Goal: Task Accomplishment & Management: Use online tool/utility

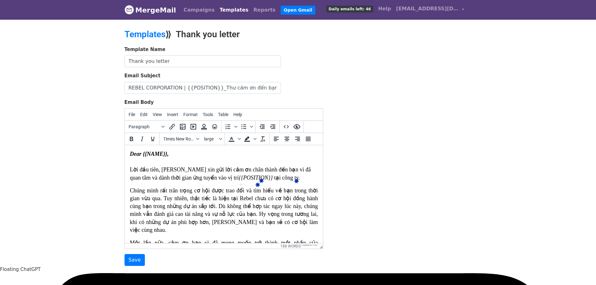
drag, startPoint x: 34, startPoint y: 140, endPoint x: 38, endPoint y: 142, distance: 4.3
click at [344, 170] on div "Template Name Thank you letter Email Subject REBEL CORPORATION | {{POSITION}}_T…" at bounding box center [298, 156] width 357 height 220
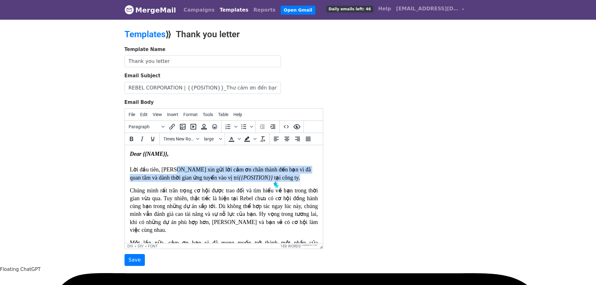
drag, startPoint x: 172, startPoint y: 172, endPoint x: 274, endPoint y: 179, distance: 102.8
click at [274, 179] on div "Lời đầu tiên, Rebel xin gửi lời cảm ơn chân thành đến bạn vì đã quan tâm và dàn…" at bounding box center [223, 170] width 188 height 24
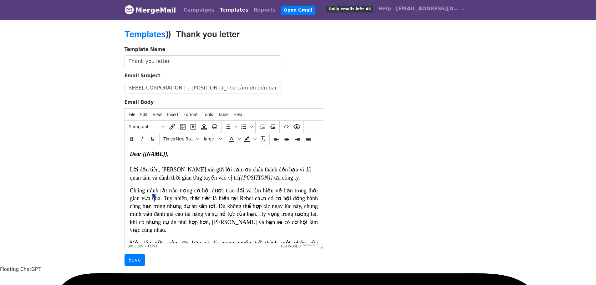
click at [147, 192] on font "Chúng mình rất trân trọng cơ hội được trao đổi và tìm hiểu về bạn trong thời gi…" at bounding box center [223, 210] width 188 height 46
drag, startPoint x: 163, startPoint y: 192, endPoint x: 270, endPoint y: 192, distance: 107.0
click at [270, 192] on font "Chúng mình rất trân trọng cơ hội được trao đổi và tìm hiểu về bạn trong thời gi…" at bounding box center [223, 210] width 188 height 46
click at [163, 192] on font "Chúng mình rất trân trọng cơ hội được trao đổi và tìm hiểu về bạn trong thời gi…" at bounding box center [223, 210] width 188 height 46
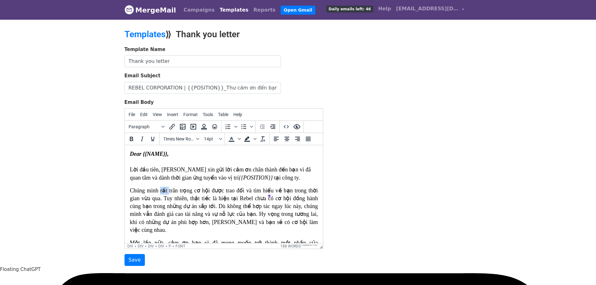
click at [163, 192] on font "Chúng mình rất trân trọng cơ hội được trao đổi và tìm hiểu về bạn trong thời gi…" at bounding box center [223, 210] width 188 height 46
click at [211, 207] on font "Chúng mình trân trọng cơ hội được trao đổi và tìm hiểu về bạn trong thời gian v…" at bounding box center [223, 210] width 188 height 46
click at [204, 191] on font "Chúng mình trân trọng cơ hội được trao đổi và tìm hiểu về bạn trong thời gian v…" at bounding box center [223, 210] width 188 height 46
click at [189, 199] on font "Chúng mình trân trọng cơ hội được trao đổi và tìm hiểu về bạn trong thời gian v…" at bounding box center [223, 210] width 188 height 46
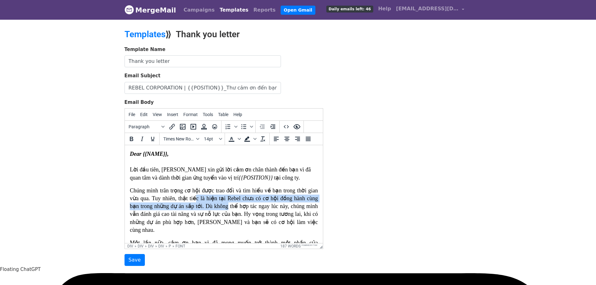
drag, startPoint x: 194, startPoint y: 199, endPoint x: 224, endPoint y: 202, distance: 29.9
click at [224, 202] on p "Chúng mình trân trọng cơ hội được trao đổi và tìm hiểu về bạn trong thời gian v…" at bounding box center [223, 210] width 188 height 47
drag, startPoint x: 225, startPoint y: 198, endPoint x: 178, endPoint y: 201, distance: 47.0
click at [178, 201] on p "Chúng mình trân trọng cơ hội được trao đổi và tìm hiểu về bạn trong thời gian v…" at bounding box center [223, 210] width 188 height 47
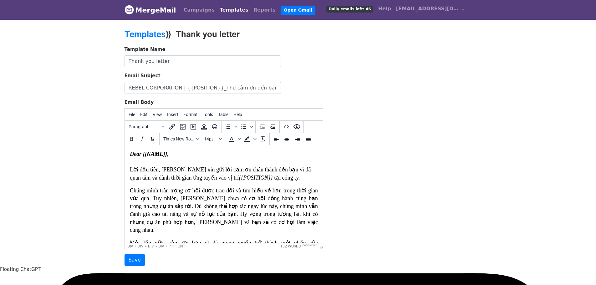
click at [190, 198] on font "Chúng mình trân trọng cơ hội được trao đổi và tìm hiểu về bạn trong thời gian v…" at bounding box center [223, 210] width 188 height 46
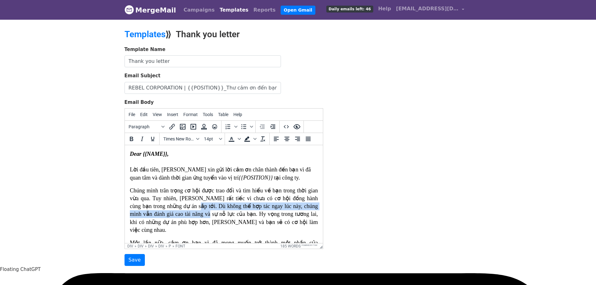
drag, startPoint x: 180, startPoint y: 208, endPoint x: 190, endPoint y: 211, distance: 10.6
click at [190, 211] on font "Chúng mình trân trọng cơ hội được trao đổi và tìm hiểu về bạn trong thời gian v…" at bounding box center [223, 210] width 188 height 46
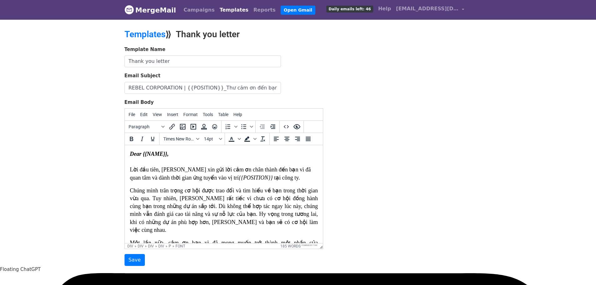
click at [161, 240] on font "Một lần nữa, cảm ơn bạn vì đã mong muốn trở thành một phần của Rebel. Chúc bạn …" at bounding box center [223, 255] width 188 height 30
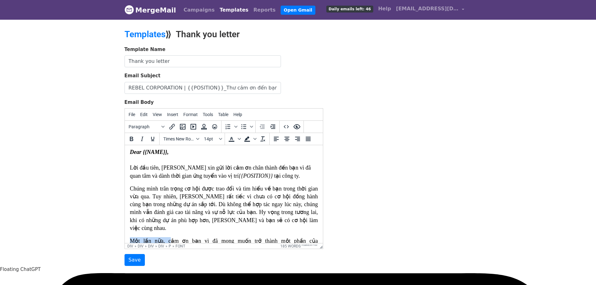
drag, startPoint x: 162, startPoint y: 237, endPoint x: 129, endPoint y: 233, distance: 33.6
click at [129, 233] on html "​ Dear {{NAME}}, Lời đầu tiên, Rebel xin gửi lời cảm ơn chân thành đến bạn vì đ…" at bounding box center [223, 263] width 198 height 240
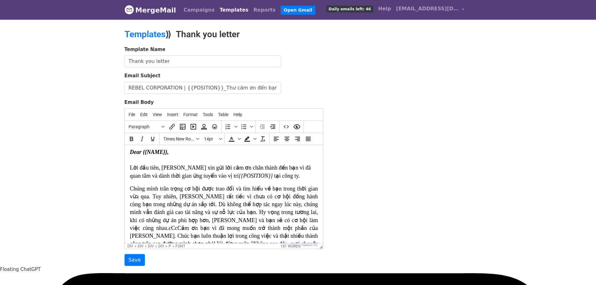
click at [280, 220] on font "Chúng mình trân trọng cơ hội được trao đổi và tìm hiểu về bạn trong thời gian v…" at bounding box center [223, 208] width 188 height 46
click at [281, 221] on font "Chúng mình trân trọng cơ hội được trao đổi và tìm hiểu về bạn trong thời gian v…" at bounding box center [223, 208] width 188 height 46
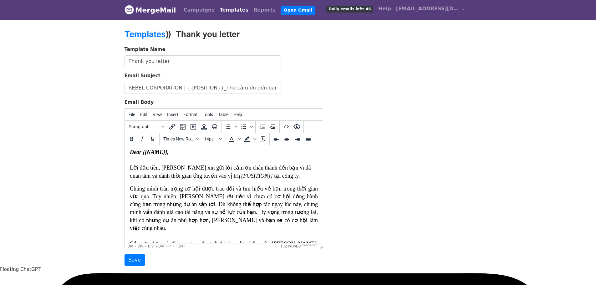
click at [261, 210] on font "Chúng mình trân trọng cơ hội được trao đổi và tìm hiểu về bạn trong thời gian v…" at bounding box center [223, 215] width 188 height 61
click at [230, 198] on font "Chúng mình trân trọng cơ hội được trao đổi và tìm hiểu về bạn trong thời gian v…" at bounding box center [223, 215] width 188 height 61
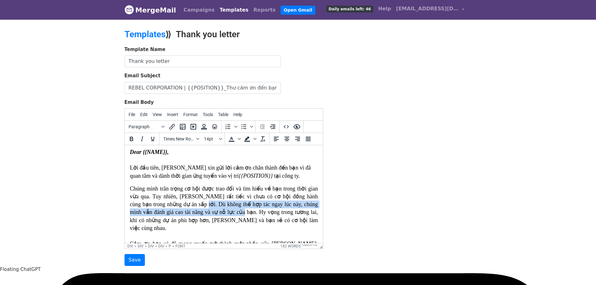
drag, startPoint x: 187, startPoint y: 201, endPoint x: 223, endPoint y: 209, distance: 36.9
click at [223, 209] on font "Chúng mình trân trọng cơ hội được trao đổi và tìm hiểu về bạn trong thời gian v…" at bounding box center [223, 215] width 188 height 61
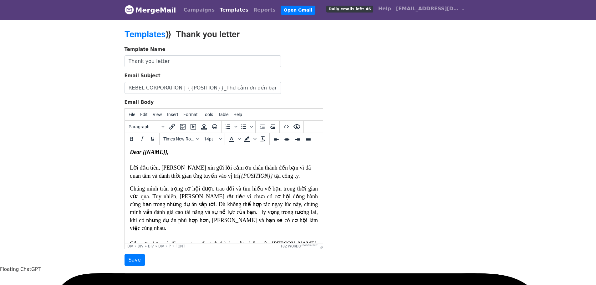
click at [238, 215] on font "Chúng mình trân trọng cơ hội được trao đổi và tìm hiểu về bạn trong thời gian v…" at bounding box center [223, 215] width 188 height 61
drag, startPoint x: 264, startPoint y: 204, endPoint x: 219, endPoint y: 213, distance: 45.6
click at [219, 213] on font "Chúng mình trân trọng cơ hội được trao đổi và tìm hiểu về bạn trong thời gian v…" at bounding box center [223, 215] width 188 height 61
click at [193, 203] on font "Chúng mình trân trọng cơ hội được trao đổi và tìm hiểu về bạn trong thời gian v…" at bounding box center [223, 215] width 188 height 61
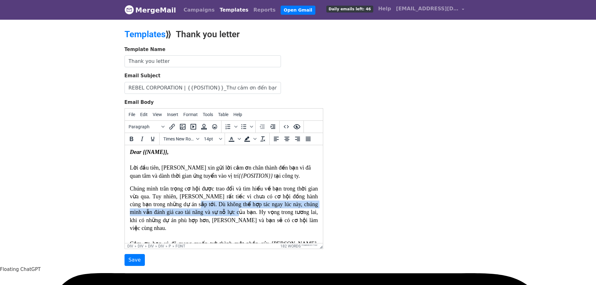
drag, startPoint x: 179, startPoint y: 203, endPoint x: 217, endPoint y: 211, distance: 39.3
click at [217, 211] on font "Chúng mình trân trọng cơ hội được trao đổi và tìm hiểu về bạn trong thời gian v…" at bounding box center [223, 215] width 188 height 61
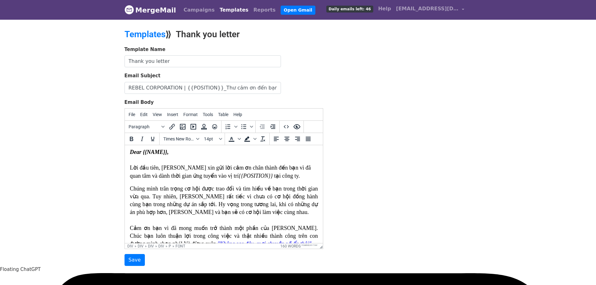
click at [224, 211] on font "Chúng mình trân trọng cơ hội được trao đổi và tìm hiểu về bạn trong thời gian v…" at bounding box center [223, 208] width 188 height 46
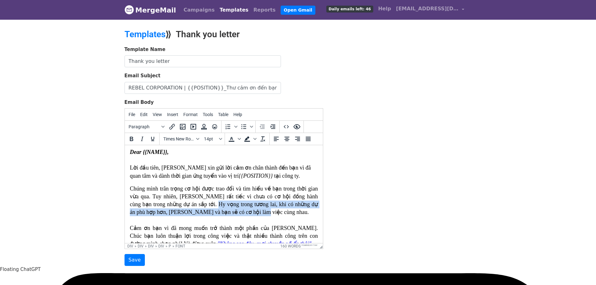
drag, startPoint x: 203, startPoint y: 206, endPoint x: 238, endPoint y: 214, distance: 35.4
click at [238, 214] on p "Chúng mình trân trọng cơ hội được trao đổi và tìm hiểu về bạn trong thời gian v…" at bounding box center [223, 216] width 188 height 63
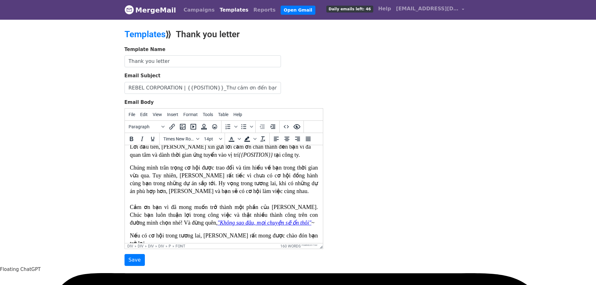
scroll to position [33, 0]
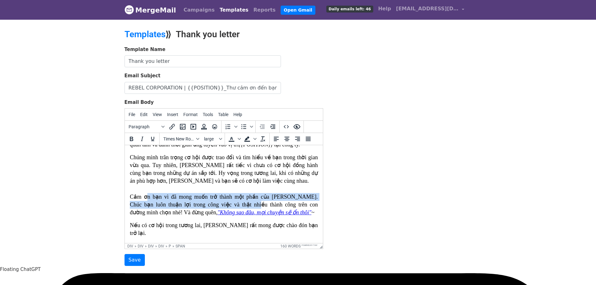
drag, startPoint x: 146, startPoint y: 196, endPoint x: 235, endPoint y: 201, distance: 89.0
click at [235, 201] on span "ảm ơn bạn vì đã mong muốn trở thành một phần của Rebel. Chúc bạn luôn thuận lợi…" at bounding box center [223, 205] width 188 height 22
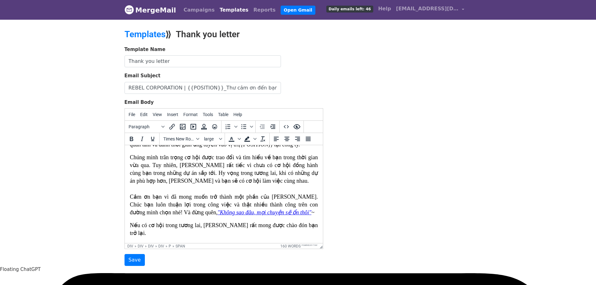
click at [201, 201] on span "ảm ơn bạn vì đã mong muốn trở thành một phần của Rebel. Chúc bạn luôn thuận lợi…" at bounding box center [223, 205] width 188 height 22
click at [276, 196] on span "ảm ơn bạn vì đã mong muốn trở thành một phần của Rebel. Chúc bạn luôn thuận lợi…" at bounding box center [223, 205] width 188 height 22
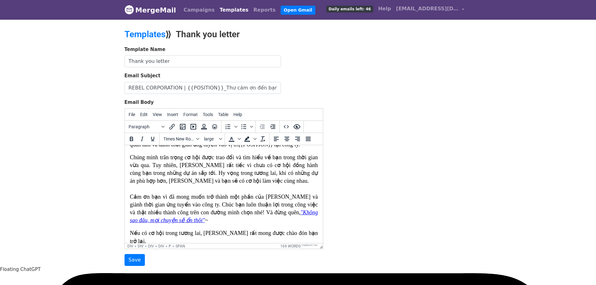
click at [242, 206] on span "ảm ơn bạn vì đã mong muốn trở thành một phần của Rebel và giành thời gian ứng t…" at bounding box center [223, 205] width 188 height 22
click at [192, 217] on p "Chúng mình trân trọng cơ hội được trao đổi và tìm hiểu về bạn trong thời gian v…" at bounding box center [223, 189] width 188 height 71
click at [224, 212] on span "ảm ơn bạn vì đã mong muốn trở thành một phần của Rebel và giành thời gian ứng t…" at bounding box center [223, 205] width 188 height 22
click at [228, 212] on span "ảm ơn bạn vì đã mong muốn trở thành một phần của Rebel và giành thời gian ứng t…" at bounding box center [223, 205] width 188 height 22
click at [232, 211] on span "ảm ơn bạn vì đã mong muốn trở thành một phần của Rebel và giành thời gian ứng t…" at bounding box center [223, 205] width 188 height 22
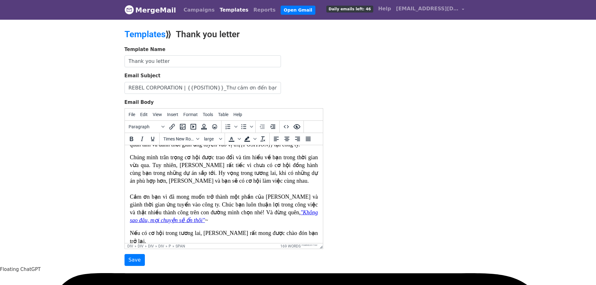
click at [232, 211] on span "ảm ơn bạn vì đã mong muốn trở thành một phần của Rebel và giành thời gian ứng t…" at bounding box center [223, 205] width 188 height 22
click at [206, 211] on span "ảm ơn bạn vì đã mong muốn trở thành một phần của Rebel và giành thời gian ứng t…" at bounding box center [223, 205] width 188 height 22
drag, startPoint x: 215, startPoint y: 213, endPoint x: 167, endPoint y: 216, distance: 47.9
click at [167, 216] on p "Chúng mình trân trọng cơ hội được trao đổi và tìm hiểu về bạn trong thời gian v…" at bounding box center [223, 189] width 188 height 71
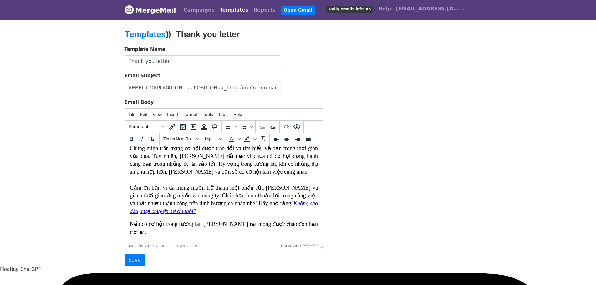
scroll to position [50, 0]
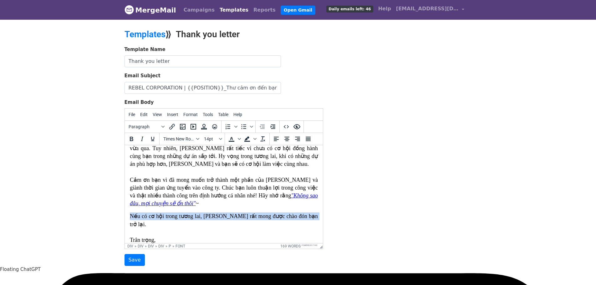
drag, startPoint x: 297, startPoint y: 215, endPoint x: 125, endPoint y: 216, distance: 171.1
click at [125, 216] on html "​ Dear {{NAME}}, Lời đầu tiên, Rebel xin gửi lời cảm ơn chân thành đến bạn vì đ…" at bounding box center [223, 208] width 198 height 227
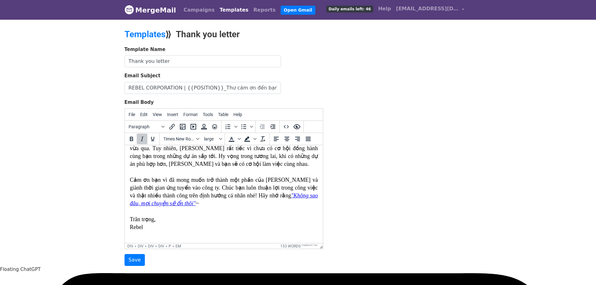
click at [141, 212] on p "Chúng mình trân trọng cơ hội được trao đổi và tìm hiểu về bạn trong thời gian v…" at bounding box center [223, 184] width 188 height 94
click at [160, 223] on p "Chúng mình trân trọng cơ hội được trao đổi và tìm hiểu về bạn trong thời gian v…" at bounding box center [223, 184] width 188 height 94
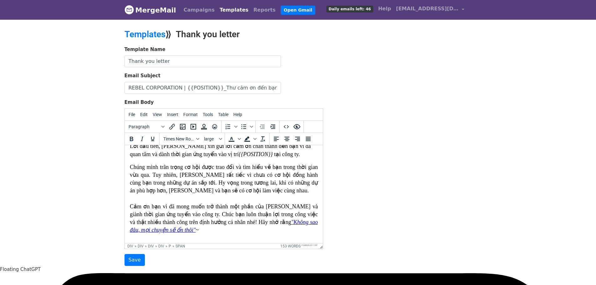
scroll to position [0, 0]
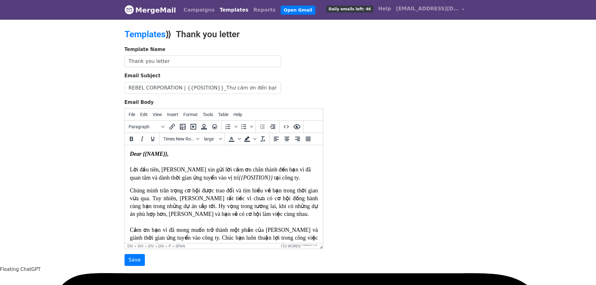
click at [182, 205] on font "Chúng mình trân trọng cơ hội được trao đổi và tìm hiểu về bạn trong thời gian v…" at bounding box center [223, 210] width 188 height 46
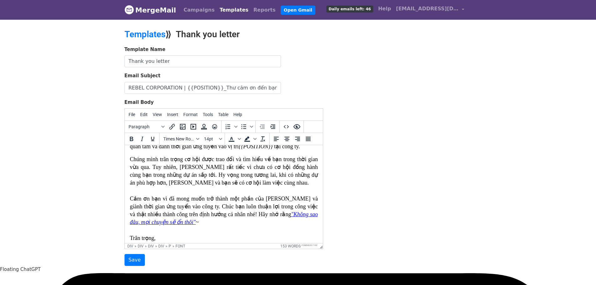
scroll to position [94, 0]
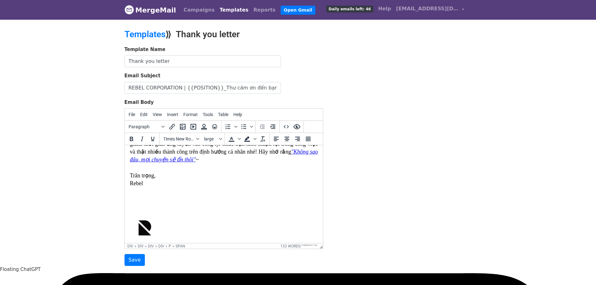
click at [145, 184] on p "Chúng mình trân trọng cơ hội được trao đổi và tìm hiểu về bạn trong thời gian v…" at bounding box center [223, 140] width 188 height 94
click at [149, 201] on div at bounding box center [223, 202] width 188 height 7
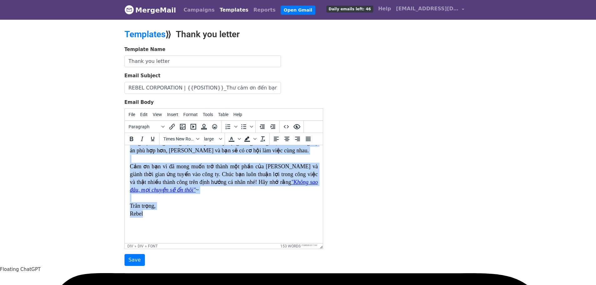
scroll to position [0, 0]
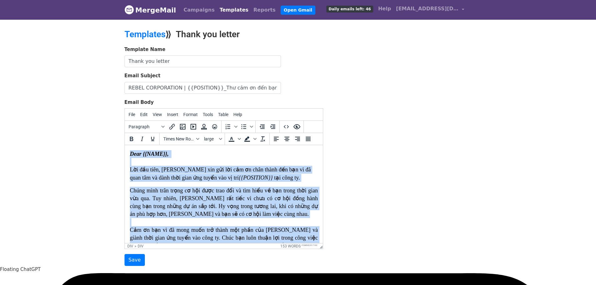
drag, startPoint x: 145, startPoint y: 183, endPoint x: 128, endPoint y: 155, distance: 33.2
click at [128, 155] on html "​ Dear {{NAME}}, Lời đầu tiên, Rebel xin gửi lời cảm ơn chân thành đến bạn vì đ…" at bounding box center [223, 244] width 198 height 199
copy div "​ Dear {{NAME}}, Lời đầu tiên, Rebel xin gửi lời cảm ơn chân thành đến bạn vì đ…"
click at [199, 185] on div "​ Dear {{NAME}}, Lời đầu tiên, Rebel xin gửi lời cảm ơn chân thành đến bạn vì đ…" at bounding box center [223, 215] width 188 height 131
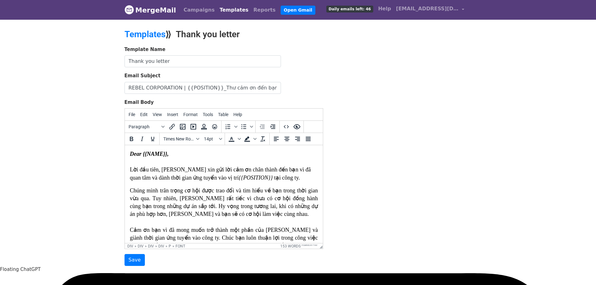
click at [188, 182] on div "​ Dear {{NAME}}, Lời đầu tiên, Rebel xin gửi lời cảm ơn chân thành đến bạn vì đ…" at bounding box center [223, 215] width 188 height 131
click at [259, 191] on font "Chúng mình trân trọng cơ hội được trao đổi và tìm hiểu về bạn trong thời gian v…" at bounding box center [223, 210] width 188 height 46
click at [258, 200] on font "Chúng mình trân trọng cơ hội được trao đổi và tìm hiểu về bạn trong thời gian v…" at bounding box center [223, 210] width 188 height 46
click at [253, 227] on span "ảm ơn bạn vì đã mong muốn trở thành một phần của Rebel và giành thời gian ứng t…" at bounding box center [223, 238] width 188 height 22
click at [211, 228] on span "ảm ơn bạn vì đã mong muốn trở thành một phần của Rebel và giành thời gian ứng t…" at bounding box center [223, 238] width 188 height 22
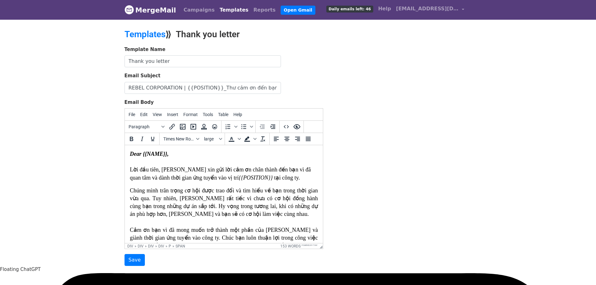
click at [282, 231] on span "ảm ơn bạn vì đã mong muốn trở thành một phần của Rebel và giành thời gian ứng t…" at bounding box center [223, 238] width 188 height 22
click at [259, 211] on p "Chúng mình trân trọng cơ hội được trao đổi và tìm hiểu về bạn trong thời gian v…" at bounding box center [223, 234] width 188 height 94
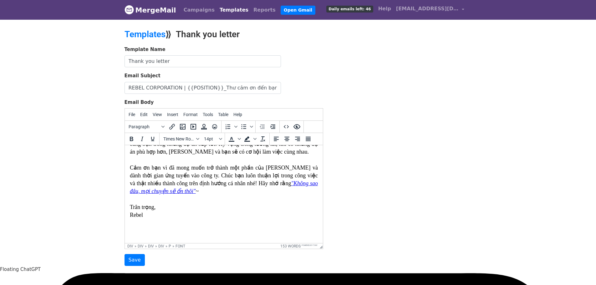
scroll to position [63, 0]
click at [156, 201] on p "Chúng mình trân trọng cơ hội được trao đổi và tìm hiểu về bạn trong thời gian v…" at bounding box center [223, 171] width 188 height 94
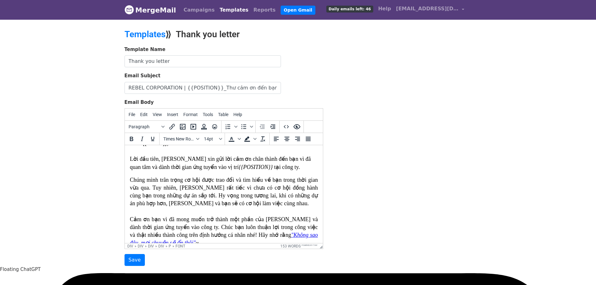
scroll to position [0, 0]
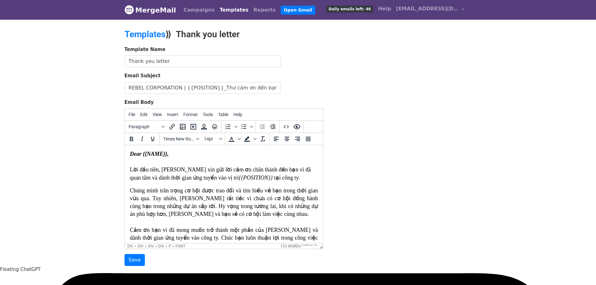
click at [206, 211] on font "Chúng mình trân trọng cơ hội được trao đổi và tìm hiểu về bạn trong thời gian v…" at bounding box center [223, 210] width 188 height 46
click at [134, 260] on input "Save" at bounding box center [134, 260] width 20 height 12
click at [432, 251] on div "Template Name Thank you letter Email Subject REBEL CORPORATION | {{POSITION}}_T…" at bounding box center [298, 156] width 357 height 220
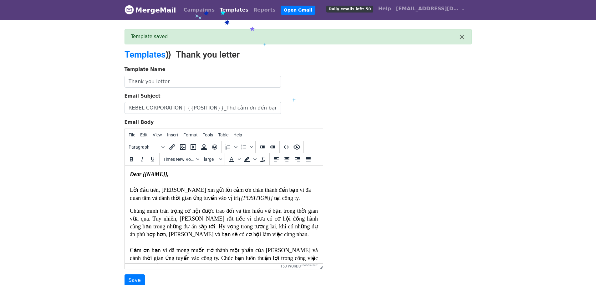
click at [221, 10] on link "Templates" at bounding box center [234, 10] width 34 height 13
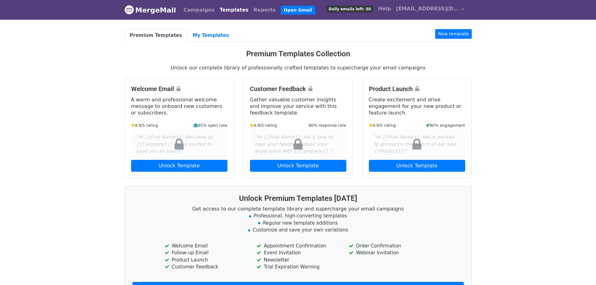
click at [221, 11] on link "Templates" at bounding box center [234, 10] width 34 height 13
click at [227, 14] on link "Templates" at bounding box center [234, 10] width 34 height 13
click at [202, 41] on link "My Templates" at bounding box center [210, 35] width 47 height 13
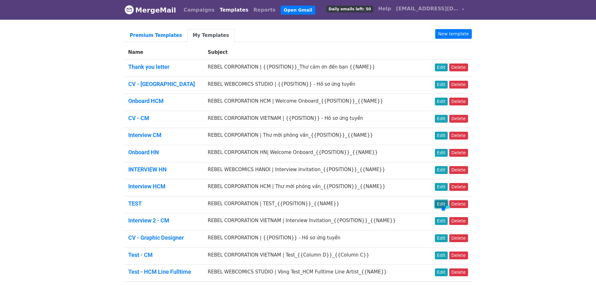
click at [446, 204] on link "Edit" at bounding box center [441, 204] width 13 height 8
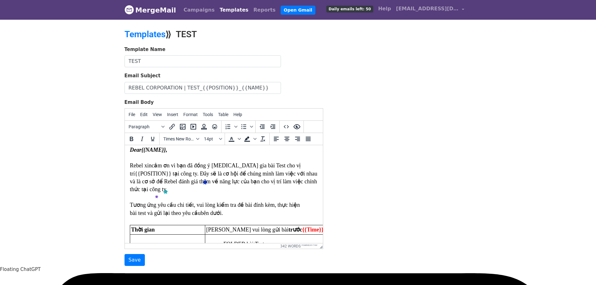
scroll to position [63, 0]
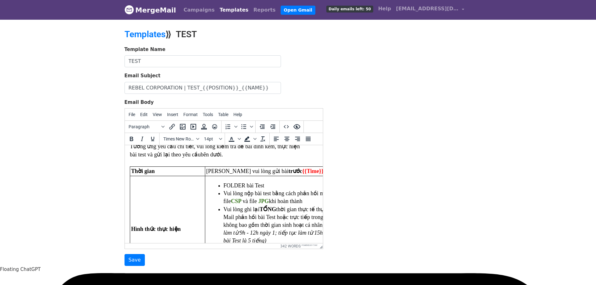
click at [179, 159] on div at bounding box center [223, 163] width 188 height 8
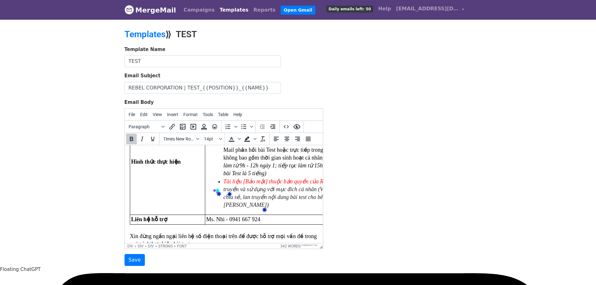
scroll to position [0, 0]
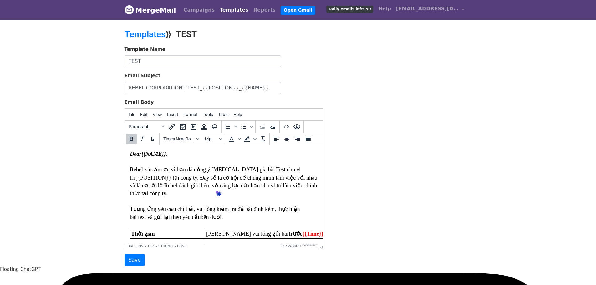
drag, startPoint x: 429, startPoint y: 148, endPoint x: 401, endPoint y: 131, distance: 32.1
click at [429, 148] on div "Template Name TEST Email Subject REBEL CORPORATION | TEST_{{POSITION}}_{{NAME}}…" at bounding box center [298, 156] width 357 height 220
click at [223, 13] on link "Templates" at bounding box center [234, 10] width 34 height 13
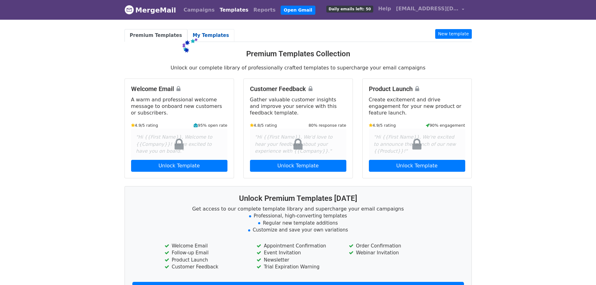
click at [195, 36] on link "My Templates" at bounding box center [210, 35] width 47 height 13
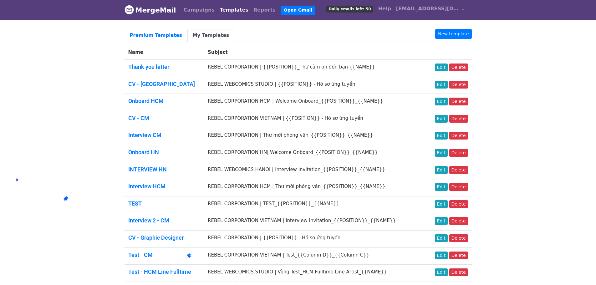
click at [442, 203] on link "Edit" at bounding box center [441, 204] width 13 height 8
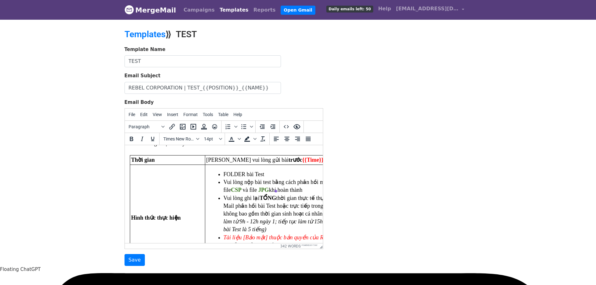
scroll to position [63, 0]
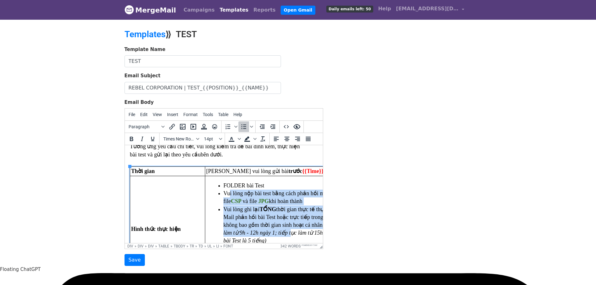
drag, startPoint x: 230, startPoint y: 193, endPoint x: 290, endPoint y: 230, distance: 70.6
click at [290, 230] on ul "FOLDER bài Test​ ​ ​ ​ ​ ​ ​ ​ ​ ​ ​ Vui lòng nộp bài test bằng cách phản hồi m…" at bounding box center [316, 229] width 221 height 94
click at [255, 212] on font "Vui lòng ghi lại TỔNG thời gian thực tế thực hiện bài Test và đính kèm trong nộ…" at bounding box center [324, 225] width 202 height 38
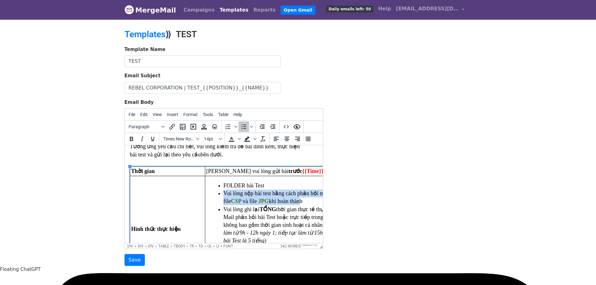
drag, startPoint x: 228, startPoint y: 194, endPoint x: 298, endPoint y: 202, distance: 70.6
click at [298, 202] on font "Vui lòng nộp bài test bằng cách phản hồi mail này với link Drive bao gồm file C…" at bounding box center [308, 197] width 170 height 14
click at [298, 203] on span "khi hoàn thành" at bounding box center [285, 201] width 33 height 6
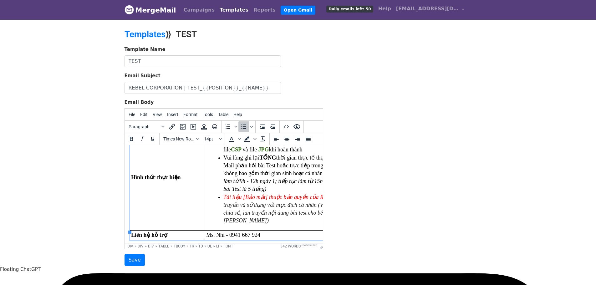
scroll to position [125, 0]
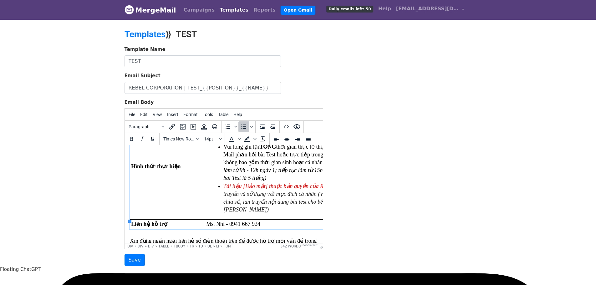
click at [294, 202] on font "ghiêm cấm lan truyền và sử dụng với mục đích cá nhân (VD: sử dụng vào trong por…" at bounding box center [321, 198] width 196 height 30
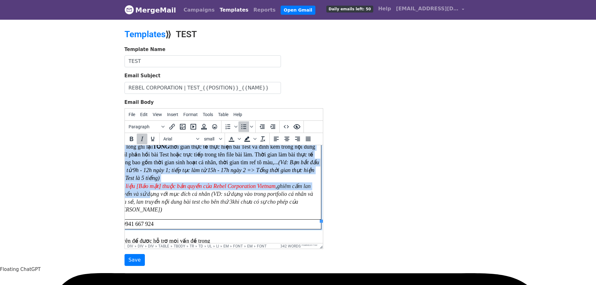
drag, startPoint x: 256, startPoint y: 191, endPoint x: 322, endPoint y: 207, distance: 67.8
click at [216, 207] on html "​ Dear {{NAME}} , Rebel xin cảm ơn vì bạn đã đồng ý tham gia bài Test cho vị tr…" at bounding box center [117, 193] width 198 height 346
click at [298, 207] on td "FOLDER bài Test​ ​ ​ ​ ​ ​ ​ ​ ​ ​ ​ Vui lòng nộp bài test bằng cách phản hồi m…" at bounding box center [210, 167] width 223 height 106
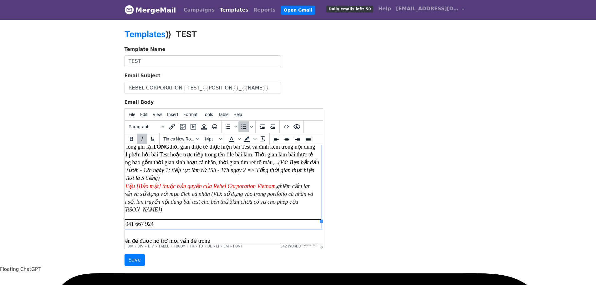
click at [311, 203] on li "Tài liệu [Bảo mật] thuộc bản quyền của Rebel Corporation Vietnam , ghiêm cấm la…" at bounding box center [217, 198] width 203 height 32
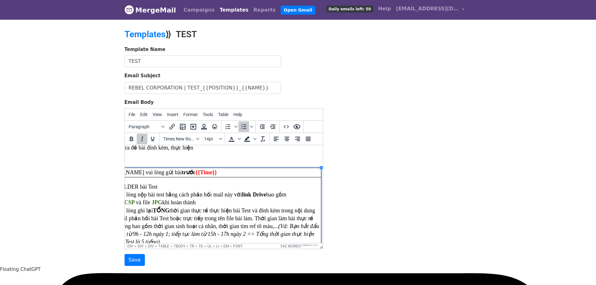
scroll to position [63, 110]
click at [180, 173] on td "Xin vui lòng gửi bài trước ​ {{Time}}" at bounding box center [209, 170] width 223 height 9
click at [146, 161] on div at bounding box center [117, 163] width 188 height 8
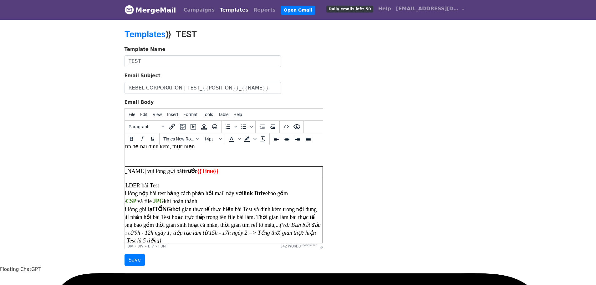
scroll to position [63, 0]
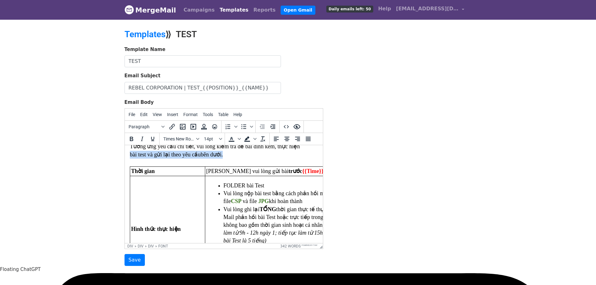
drag, startPoint x: 174, startPoint y: 151, endPoint x: 105, endPoint y: 154, distance: 69.2
click at [124, 154] on html "​ Dear {{NAME}} , Rebel xin cảm ơn vì bạn đã đồng ý tham gia bài Test cho vị tr…" at bounding box center [223, 256] width 198 height 346
click at [217, 173] on font "Xin vui lòng gửi bài trước ​ {{Time}}" at bounding box center [264, 171] width 117 height 6
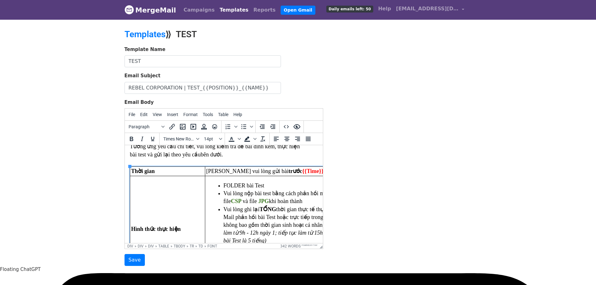
click at [288, 171] on strong "trước ​ {{Time}}" at bounding box center [305, 171] width 35 height 6
click at [299, 173] on td "Xin vui lòng gửi bài trước ​ {{Time}}" at bounding box center [316, 170] width 223 height 9
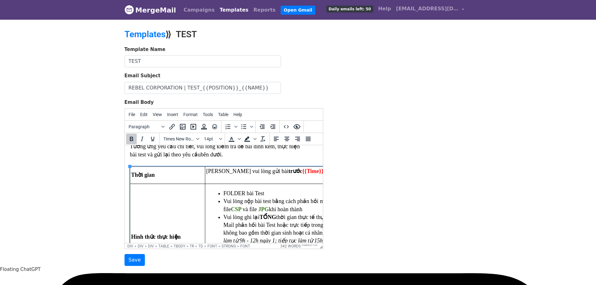
paste body
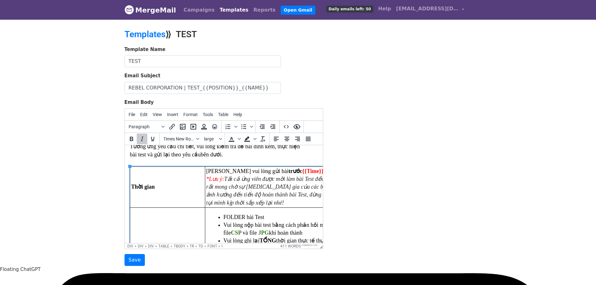
scroll to position [125, 0]
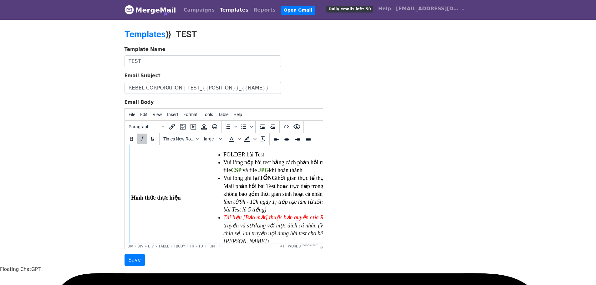
click at [224, 180] on font "Vui lòng ghi lại TỔNG thời gian thực tế thực hiện bài Test và đính kèm trong nộ…" at bounding box center [324, 194] width 202 height 38
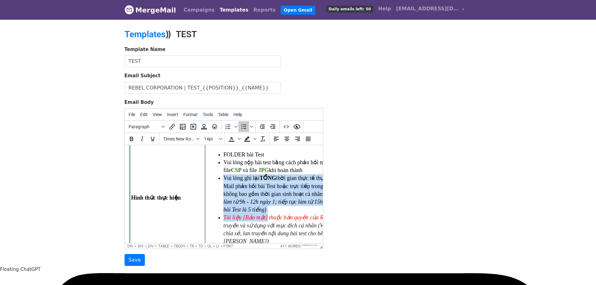
drag, startPoint x: 224, startPoint y: 178, endPoint x: 265, endPoint y: 218, distance: 57.5
click at [265, 218] on ul "FOLDER bài Test​ ​ ​ ​ ​ ​ ​ ​ ​ ​ ​ Vui lòng nộp bài test bằng cách phản hồi m…" at bounding box center [316, 198] width 221 height 94
click at [252, 220] on font "Tài liệu [Bảo mật] thuộc bản quyền của Rebel Corporation Vietnam" at bounding box center [302, 217] width 159 height 6
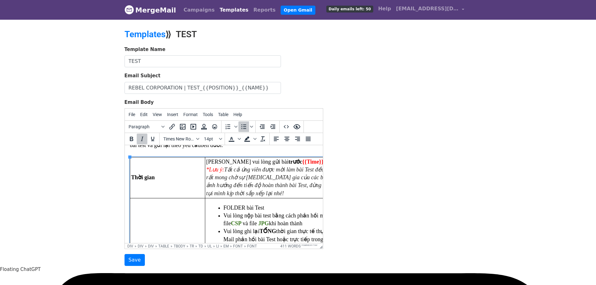
scroll to position [63, 0]
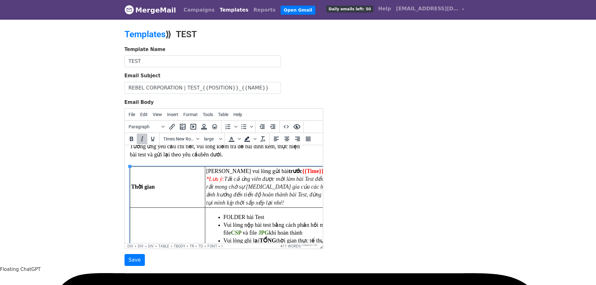
click at [225, 202] on td "Xin vui lòng gửi bài trước ​ {{Time}} *Lưu ý: Tất cả ứng viên được mời làm bài …" at bounding box center [316, 186] width 223 height 41
click at [250, 202] on td "Xin vui lòng gửi bài trước ​ {{Time}} *Lưu ý: Tất cả ứng viên được mời làm bài …" at bounding box center [316, 186] width 223 height 41
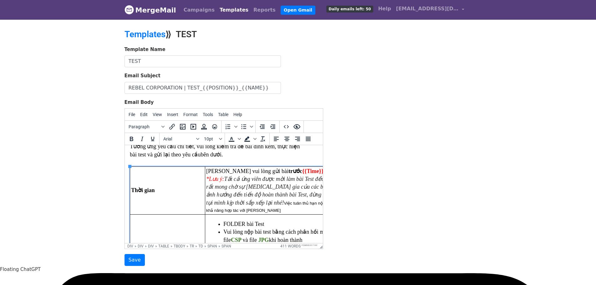
scroll to position [63, 91]
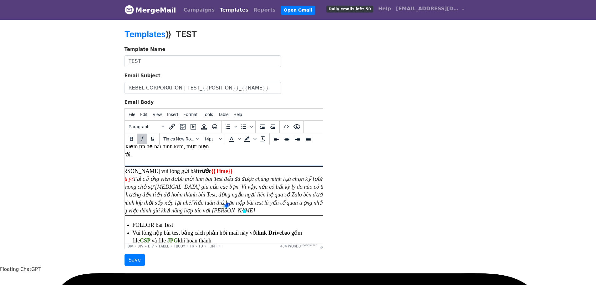
click at [157, 211] on td "Xin vui lòng gửi bài trước ​ {{Time}} *Lưu ý: Tất cả ứng viên được mời làm bài …" at bounding box center [225, 190] width 223 height 49
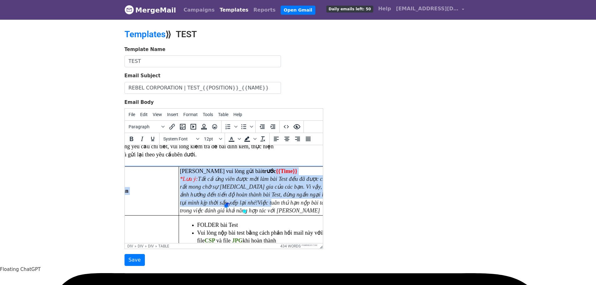
scroll to position [63, 0]
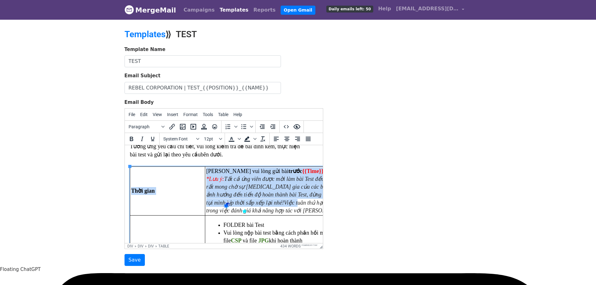
drag, startPoint x: 138, startPoint y: 205, endPoint x: 115, endPoint y: 206, distance: 22.5
click at [124, 206] on html "​ Dear {{NAME}} , Rebel xin cảm ơn vì bạn đã đồng ý tham gia bài Test cho vị tr…" at bounding box center [223, 275] width 198 height 385
click at [202, 208] on td "Thời gian" at bounding box center [167, 190] width 75 height 49
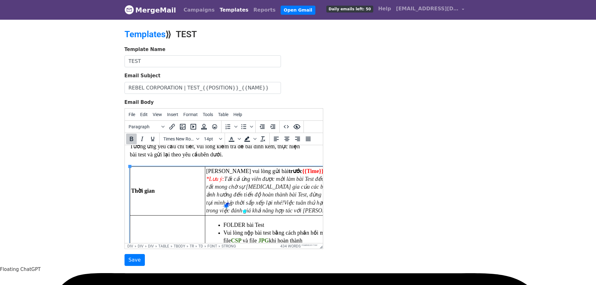
click at [216, 203] on icon "Việc tuân thủ hạn nộp bài test là yếu tố quan trọng nhất trong việc đánh giá kh…" at bounding box center [310, 207] width 209 height 14
click at [247, 210] on td "Xin vui lòng gửi bài trước ​ {{Time}} *Lưu ý: Tất cả ứng viên được mời làm bài …" at bounding box center [316, 190] width 223 height 49
click at [245, 196] on icon "Tất cả ứng viên được mời làm bài Test đều đã được chúng mình lựa chọn kỹ lưỡng …" at bounding box center [315, 191] width 218 height 30
click at [250, 210] on td "Xin vui lòng gửi bài trước ​ {{Time}} *Lưu ý: Tất cả ứng viên được mời làm bài …" at bounding box center [316, 190] width 223 height 49
click at [246, 212] on td "Xin vui lòng gửi bài trước ​ {{Time}} *Lưu ý: Tất cả ứng viên được mời làm bài …" at bounding box center [316, 190] width 223 height 49
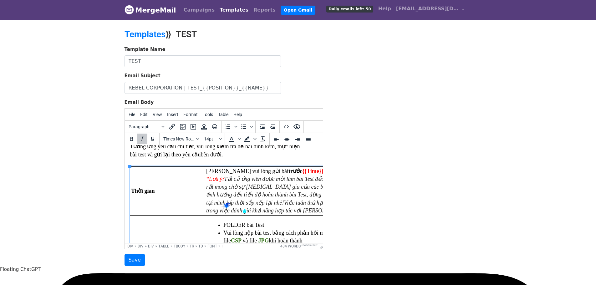
click at [237, 210] on td "Xin vui lòng gửi bài trước ​ {{Time}} *Lưu ý: Tất cả ứng viên được mời làm bài …" at bounding box center [316, 190] width 223 height 49
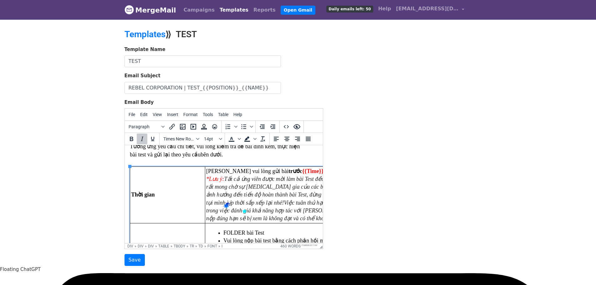
click at [259, 213] on icon "Việc tuân thủ hạn nộp bài test là yếu tố quan trọng nhất trong việc đánh giá kh…" at bounding box center [311, 211] width 211 height 22
click at [237, 212] on icon "Việc tuân thủ hạn nộp bài test là yếu tố quan trọng nhất trong việc đánh giá kh…" at bounding box center [311, 211] width 211 height 22
click at [286, 218] on icon "Việc tuân thủ hạn nộp bài test là yếu tố quan trọng nhất trong việc đánh giá kh…" at bounding box center [311, 211] width 211 height 22
click at [300, 219] on td "Xin vui lòng gửi bài trước ​ {{Time}} *Lưu ý: Tất cả ứng viên được mời làm bài …" at bounding box center [316, 194] width 223 height 57
click at [306, 219] on td "Xin vui lòng gửi bài trước ​ {{Time}} *Lưu ý: Tất cả ứng viên được mời làm bài …" at bounding box center [316, 194] width 223 height 57
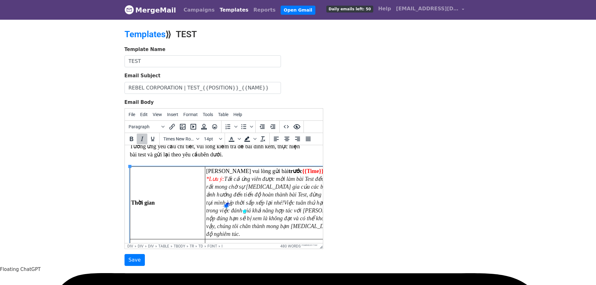
click at [292, 220] on icon "Việc tuân thủ hạn nộp bài test là yếu tố quan trọng nhất trong việc đánh giá kh…" at bounding box center [313, 219] width 214 height 38
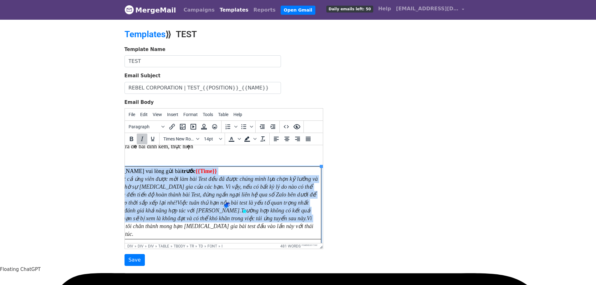
drag, startPoint x: 314, startPoint y: 215, endPoint x: 323, endPoint y: 215, distance: 9.4
click at [216, 215] on html "​ Dear {{NAME}} , Rebel xin cảm ơn vì bạn đã đồng ý tham gia bài Test cho vị tr…" at bounding box center [117, 287] width 198 height 409
click at [233, 215] on icon "Việc tuân thủ hạn nộp bài test là yếu tố quan trọng nhất trong việc đánh giá kh…" at bounding box center [207, 219] width 214 height 38
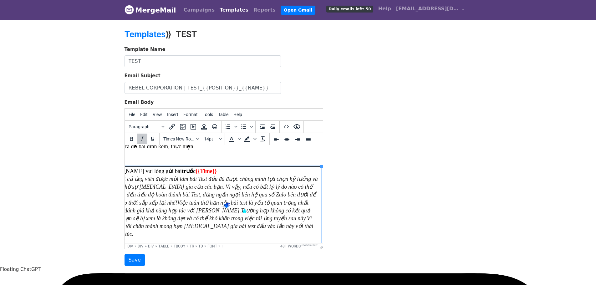
click at [218, 216] on icon "Việc tuân thủ hạn nộp bài test là yếu tố quan trọng nhất trong việc đánh giá kh…" at bounding box center [206, 219] width 214 height 38
click at [188, 224] on td "Xin vui lòng gửi bài trước ​ {{Time}} *Lưu ý: Tất cả ứng viên được mời làm bài …" at bounding box center [209, 202] width 223 height 73
click at [147, 195] on icon "Tất cả ứng viên được mời làm bài Test đều đã được chúng mình lựa chọn kỹ lưỡng …" at bounding box center [208, 191] width 218 height 30
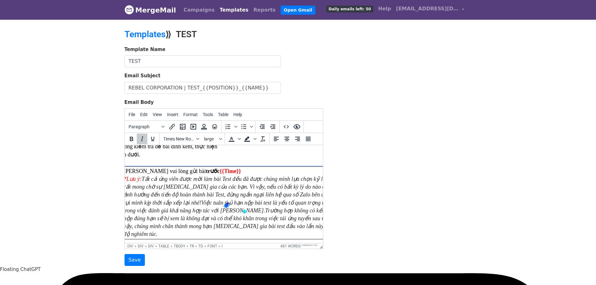
scroll to position [63, 83]
click at [154, 211] on icon "Việc tuân thủ hạn nộp bài test là yếu tố quan trọng nhất trong việc đánh giá kh…" at bounding box center [232, 219] width 219 height 38
click at [223, 221] on td "Xin vui lòng gửi bài trước ​ {{Time}} *Lưu ý: Tất cả ứng viên được mời làm bài …" at bounding box center [233, 202] width 223 height 73
click at [272, 210] on icon "Việc tuân thủ hạn nộp bài test là yếu tố quan trọng nhất trong việc đánh giá kh…" at bounding box center [232, 219] width 219 height 38
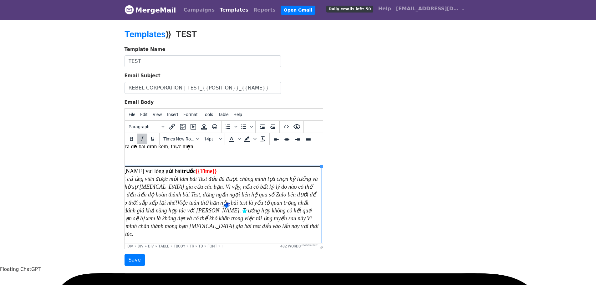
click at [243, 211] on icon "Việc tuân thủ hạn nộp bài test là yếu tố quan trọng nhất trong việc đánh giá kh…" at bounding box center [208, 219] width 219 height 38
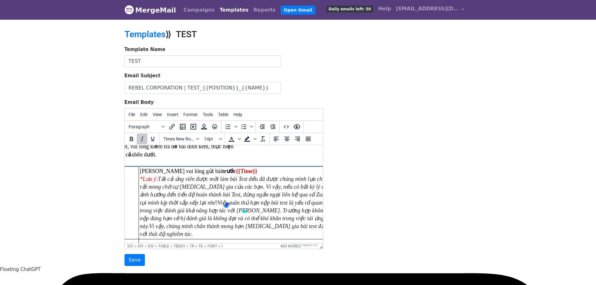
scroll to position [63, 60]
click at [166, 220] on icon "Việc tuân thủ hạn nộp bài test là yếu tố quan trọng nhất trong việc đánh giá kh…" at bounding box center [254, 219] width 216 height 38
click at [161, 217] on icon "Việc tuân thủ hạn nộp bài test là yếu tố quan trọng nhất trong việc đánh giá kh…" at bounding box center [254, 219] width 216 height 38
click at [256, 224] on td "Xin vui lòng gửi bài trước ​ {{Time}} *Lưu ý: Tất cả ứng viên được mời làm bài …" at bounding box center [256, 202] width 223 height 73
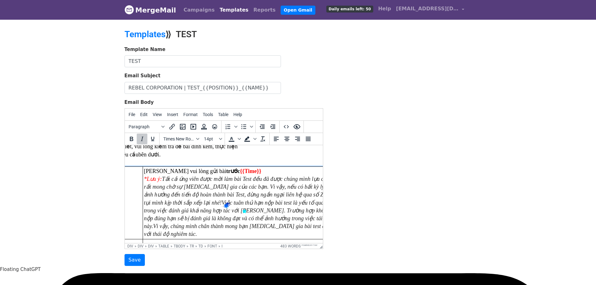
scroll to position [63, 57]
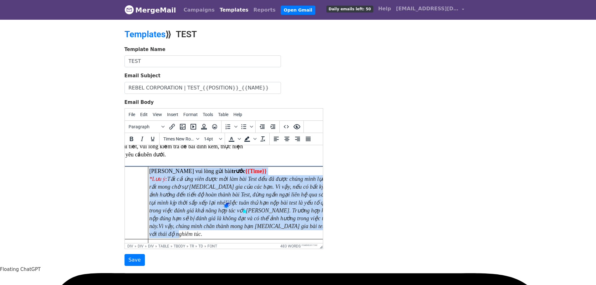
drag, startPoint x: 263, startPoint y: 224, endPoint x: 149, endPoint y: 170, distance: 126.6
click at [148, 170] on html "​ Dear {{NAME}} , Rebel xin cảm ơn vì bạn đã đồng ý tham gia bài Test cho vị tr…" at bounding box center [167, 287] width 198 height 409
copy td "Xin vui lòng gửi bài trước ​ {{Time}} *Lưu ý: Tất cả ứng viên được mời làm bài …"
click at [182, 184] on icon "Tất cả ứng viên được mời làm bài Test đều đã được chúng mình lựa chọn kỹ lưỡng …" at bounding box center [258, 191] width 218 height 30
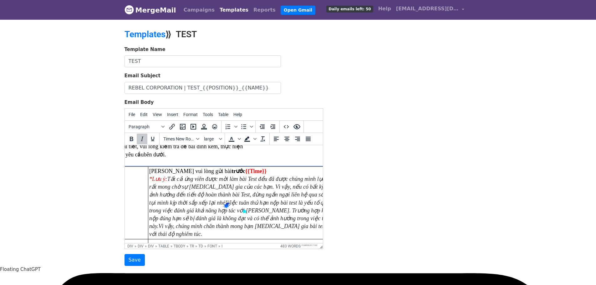
click at [200, 185] on icon "Tất cả ứng viên được mời làm bài Test đều đã được chúng mình lựa chọn kỹ lưỡng …" at bounding box center [258, 191] width 218 height 30
click at [269, 185] on icon "Tất cả ứng viên được mời làm bài Test đều đã được chúng mình lựa chọn kỹ lưỡng …" at bounding box center [258, 191] width 218 height 30
click at [198, 192] on icon "Tất cả ứng viên được mời làm bài Test đều đã được chúng mình lựa chọn kỹ lưỡng …" at bounding box center [258, 191] width 218 height 30
click at [182, 188] on icon "Tất cả ứng viên được mời làm bài Test đều đã được chúng mình lựa chọn kỹ lưỡng …" at bounding box center [258, 191] width 218 height 30
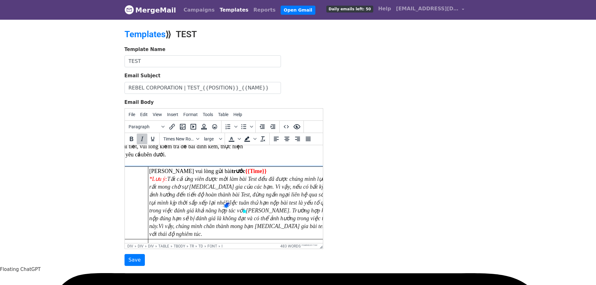
click at [242, 196] on icon "Tất cả ứng viên được mời làm bài Test đều đã được chúng mình lựa chọn kỹ lưỡng …" at bounding box center [258, 191] width 218 height 30
click at [222, 194] on icon "Tất cả ứng viên được mời làm bài Test đều đã được chúng mình lựa chọn kỹ lưỡng …" at bounding box center [258, 191] width 218 height 30
click at [185, 197] on icon "Tất cả ứng viên được mời làm bài Test đều đã được chúng mình lựa chọn kỹ lưỡng …" at bounding box center [258, 191] width 218 height 30
click at [251, 193] on icon "Tất cả ứng viên được mời làm bài Test đều đã được chúng mình lựa chọn kỹ lưỡng …" at bounding box center [258, 191] width 218 height 30
click at [278, 197] on icon "Tất cả ứng viên được mời làm bài Test đều đã được chúng mình lựa chọn kỹ lưỡng …" at bounding box center [258, 191] width 218 height 30
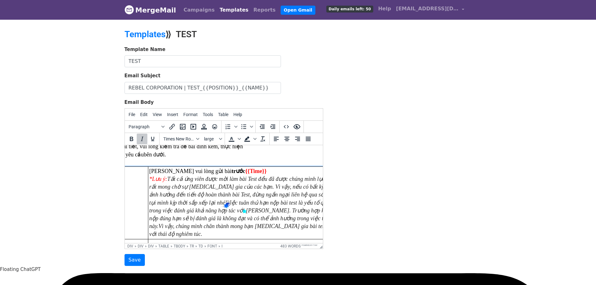
click at [161, 201] on icon "Việc tuân thủ hạn nộp bài test là yếu tố quan trọng nhất trong việc đánh giá kh…" at bounding box center [257, 219] width 216 height 38
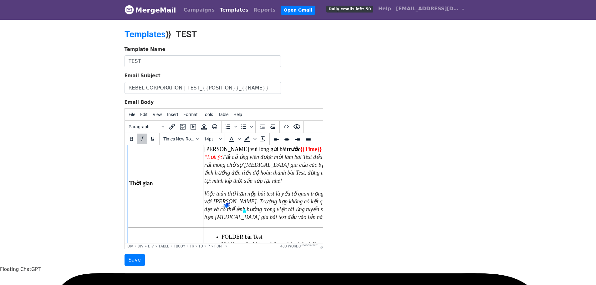
scroll to position [99, 2]
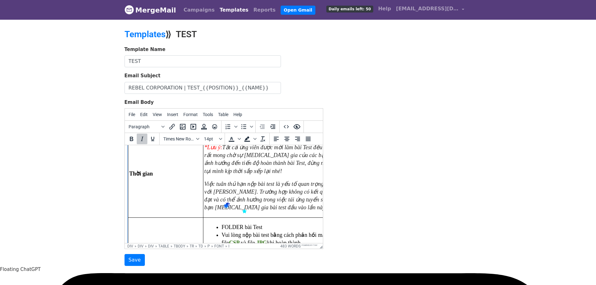
click at [262, 198] on icon "Việc tuân thủ hạn nộp bài test là yếu tố quan trọng nhất trong việc đánh giá kh…" at bounding box center [314, 196] width 221 height 30
click at [221, 194] on icon "Việc tuân thủ hạn nộp bài test là yếu tố quan trọng nhất trong việc đánh giá kh…" at bounding box center [314, 196] width 221 height 30
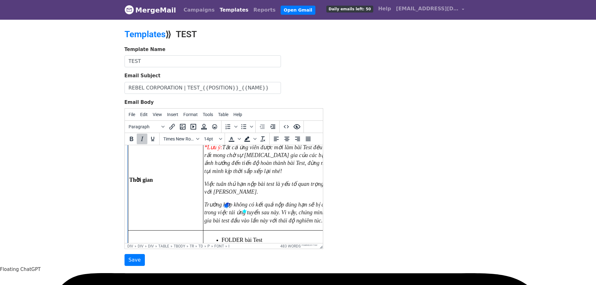
click at [277, 212] on icon "Trường hợp không có kết quả nộp đúng hạn sẽ bị đánh giá là không đạt và có thể …" at bounding box center [313, 212] width 218 height 22
click at [280, 213] on icon "Trường hợp không có kết quả nộp đúng hạn sẽ bị đánh giá là không đạt và có thể …" at bounding box center [313, 212] width 218 height 22
click at [223, 198] on td "Xin vui lòng gửi bài trước ​ {{Time}} *Lưu ý: Tất cả ứng viên được mời làm bài …" at bounding box center [314, 184] width 223 height 108
click at [220, 200] on td "Xin vui lòng gửi bài trước ​ {{Time}} *Lưu ý: Tất cả ứng viên được mời làm bài …" at bounding box center [314, 184] width 223 height 108
click at [214, 198] on td "Xin vui lòng gửi bài trước ​ {{Time}} *Lưu ý: Tất cả ứng viên được mời làm bài …" at bounding box center [314, 184] width 223 height 108
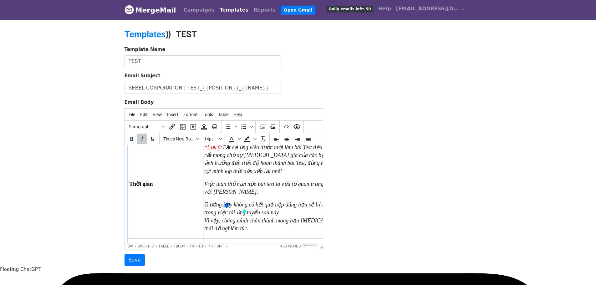
click at [219, 196] on td "Xin vui lòng gửi bài trước ​ {{Time}} *Lưu ý: Tất cả ứng viên được mời làm bài …" at bounding box center [314, 184] width 223 height 108
click at [234, 189] on p "Việc tuân thủ hạn nộp bài test là yếu tố quan trọng nhất trong việc đánh giá kh…" at bounding box center [314, 188] width 221 height 16
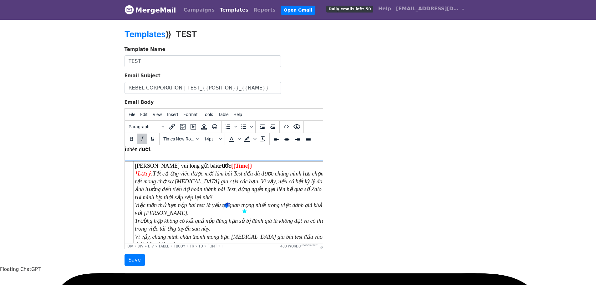
scroll to position [68, 74]
click at [196, 193] on td "Xin vui lòng gửi bài trước ​ {{Time}} *Lưu ý: Tất cả ứng viên được mời làm bài …" at bounding box center [242, 205] width 223 height 88
click at [255, 183] on icon "Tất cả ứng viên được mời làm bài Test đều đã được chúng mình lựa chọn kỹ lưỡng …" at bounding box center [241, 185] width 218 height 30
drag, startPoint x: 245, startPoint y: 184, endPoint x: 273, endPoint y: 185, distance: 27.9
click at [273, 185] on td "Xin vui lòng gửi bài trước ​ {{Time}} *Lưu ý: Tất cả ứng viên được mời làm bài …" at bounding box center [242, 205] width 223 height 88
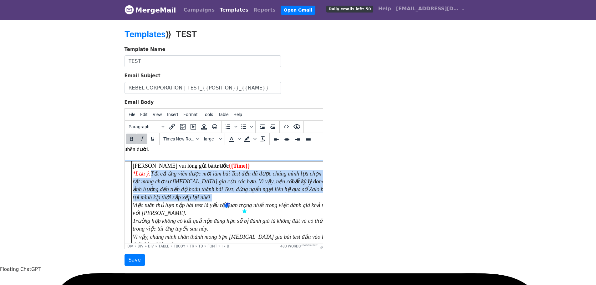
click at [292, 184] on b "bất kỳ lý do" at bounding box center [305, 181] width 27 height 6
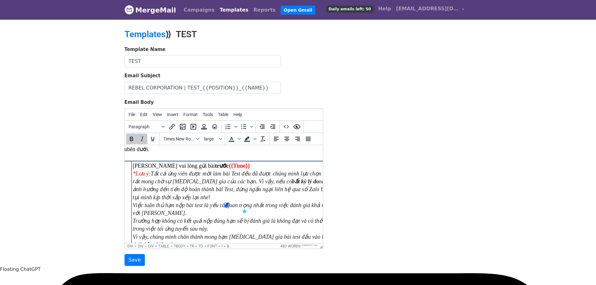
click at [209, 185] on td "Xin vui lòng gửi bài trước ​ {{Time}} *Lưu ý: Tất cả ứng viên được mời làm bài …" at bounding box center [242, 205] width 223 height 88
click at [156, 190] on icon "Tất cả ứng viên được mời làm bài Test đều đã được chúng mình lựa chọn kỹ lưỡng …" at bounding box center [241, 185] width 218 height 30
drag, startPoint x: 143, startPoint y: 208, endPoint x: 183, endPoint y: 208, distance: 39.7
click at [183, 208] on td "Xin vui lòng gửi bài trước ​ {{Time}} *Lưu ý: Tất cả ứng viên được mời làm bài …" at bounding box center [242, 205] width 223 height 88
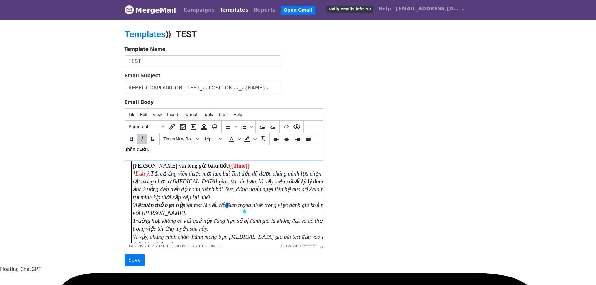
click at [134, 221] on icon "Việc tuân thủ hạn nộp bài test là yếu tố quan trọng nhất trong việc đánh giá kh…" at bounding box center [241, 225] width 218 height 46
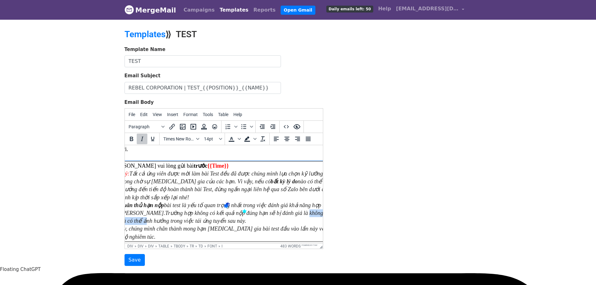
scroll to position [68, 111]
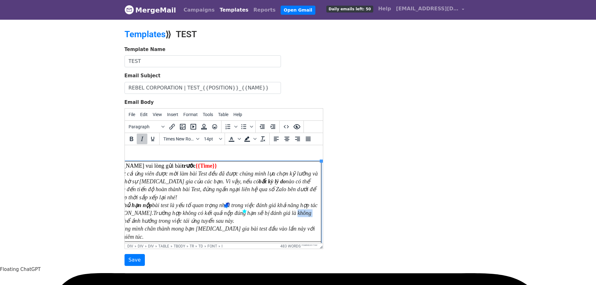
drag, startPoint x: 295, startPoint y: 211, endPoint x: 282, endPoint y: 212, distance: 13.9
click at [282, 212] on icon "Việc tuân thủ hạn nộp bài test là yếu tố quan trọng nhất trong việc đánh giá kh…" at bounding box center [208, 221] width 218 height 38
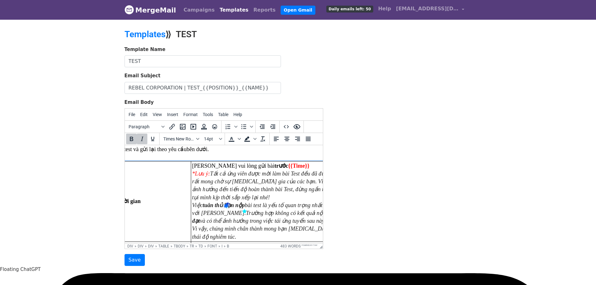
scroll to position [68, 8]
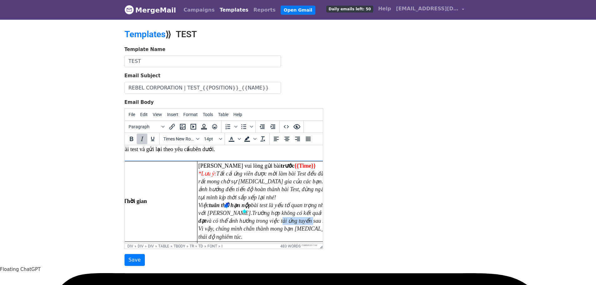
drag, startPoint x: 237, startPoint y: 223, endPoint x: 268, endPoint y: 220, distance: 30.8
click at [268, 220] on icon "Việc tuân thủ hạn nộp bài test là yếu tố quan trọng nhất trong việc đánh giá kh…" at bounding box center [307, 221] width 218 height 38
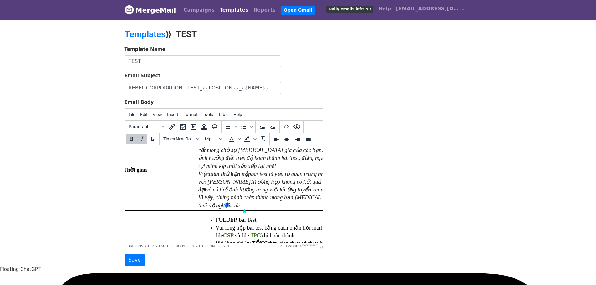
click at [232, 198] on icon "Việc tuân thủ hạn nộp bài test là yếu tố quan trọng nhất trong việc đánh giá kh…" at bounding box center [307, 190] width 218 height 38
click at [283, 202] on td "Xin vui lòng gửi bài trước ​ {{Time}} *Lưu ý: Tất cả ứng viên được mời làm bài …" at bounding box center [308, 170] width 223 height 80
drag, startPoint x: 247, startPoint y: 196, endPoint x: 268, endPoint y: 200, distance: 21.2
click at [268, 200] on icon "Việc tuân thủ hạn nộp bài test là yếu tố quan trọng nhất trong việc đánh giá kh…" at bounding box center [307, 190] width 218 height 38
click at [239, 203] on td "Xin vui lòng gửi bài trước ​ {{Time}} *Lưu ý: Tất cả ứng viên được mời làm bài …" at bounding box center [308, 170] width 223 height 80
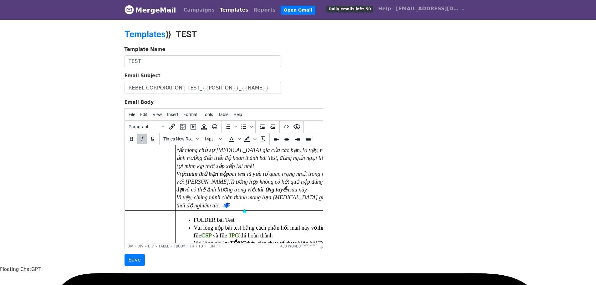
scroll to position [68, 30]
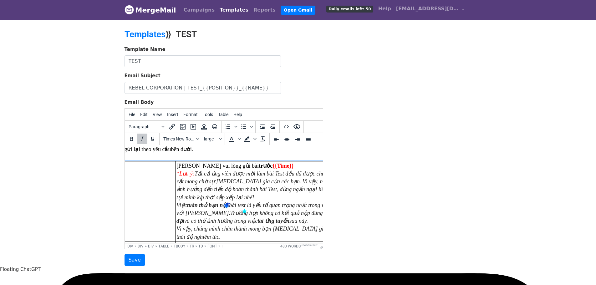
click at [197, 177] on td "Xin vui lòng gửi bài trước ​ {{Time}} *Lưu ý: Tất cả ứng viên được mời làm bài …" at bounding box center [286, 201] width 223 height 80
click at [196, 175] on icon "Tất cả ứng viên được mời làm bài Test đều đã được chúng mình lựa chọn kỹ lưỡng …" at bounding box center [285, 185] width 218 height 30
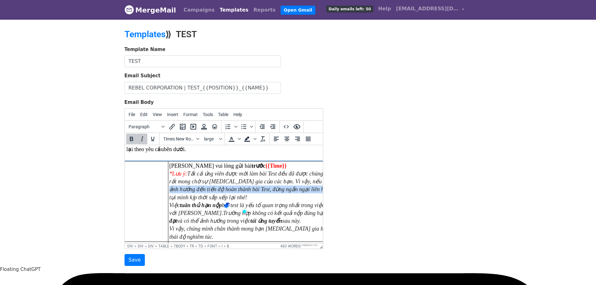
scroll to position [68, 45]
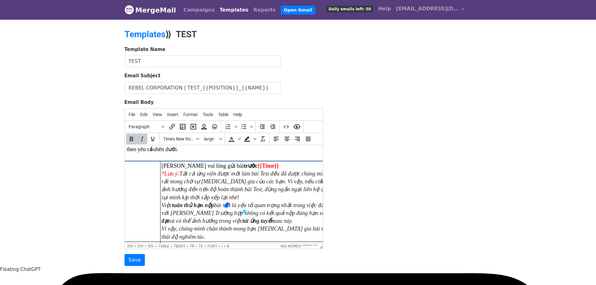
drag, startPoint x: 291, startPoint y: 183, endPoint x: 304, endPoint y: 183, distance: 13.1
click at [304, 183] on icon "Tất cả ứng viên được mời làm bài Test đều đã được chúng mình lựa chọn kỹ lưỡng …" at bounding box center [270, 185] width 218 height 30
click at [235, 224] on icon "Việc tuân thủ hạn nộp bài test là yếu tố quan trọng nhất trong việc đánh giá kh…" at bounding box center [270, 221] width 218 height 38
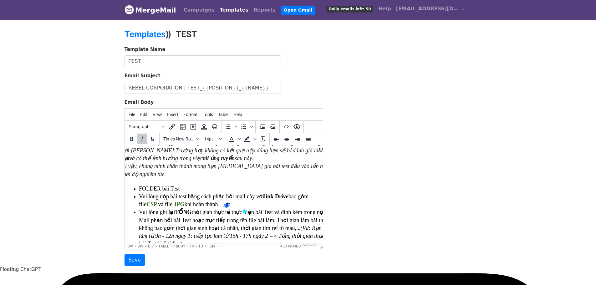
scroll to position [99, 84]
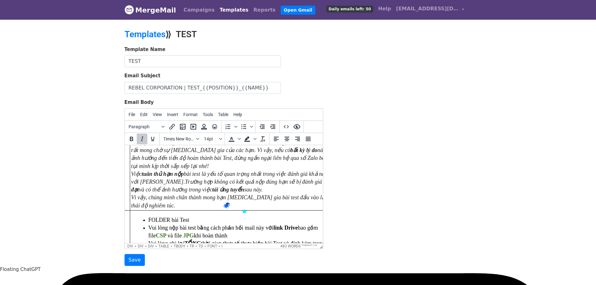
drag, startPoint x: 246, startPoint y: 242, endPoint x: 351, endPoint y: 389, distance: 180.9
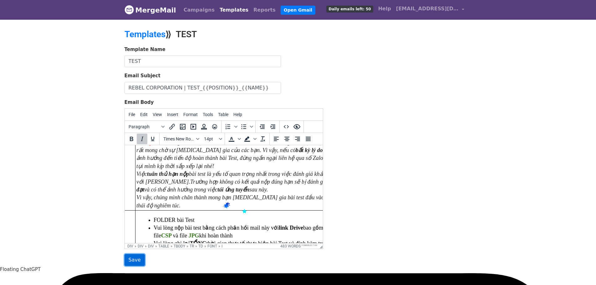
click at [133, 259] on input "Save" at bounding box center [134, 260] width 20 height 12
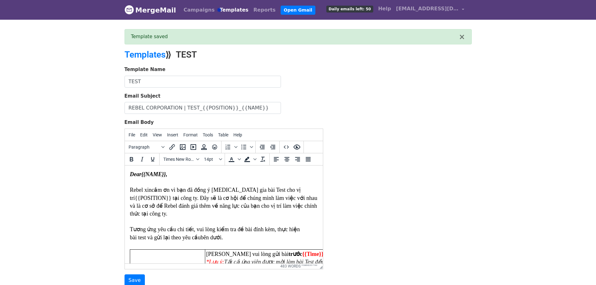
click at [217, 7] on link "Templates" at bounding box center [234, 10] width 34 height 13
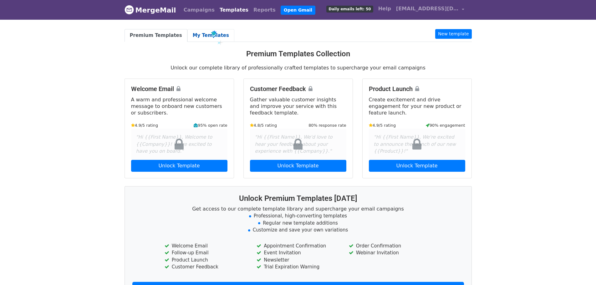
click at [201, 40] on link "My Templates" at bounding box center [210, 35] width 47 height 13
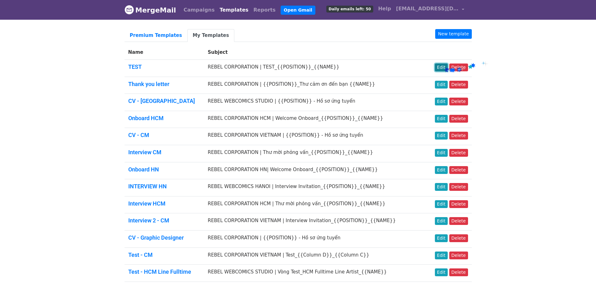
click at [444, 67] on link "Edit" at bounding box center [441, 67] width 13 height 8
click at [134, 68] on link "TEST" at bounding box center [134, 66] width 13 height 7
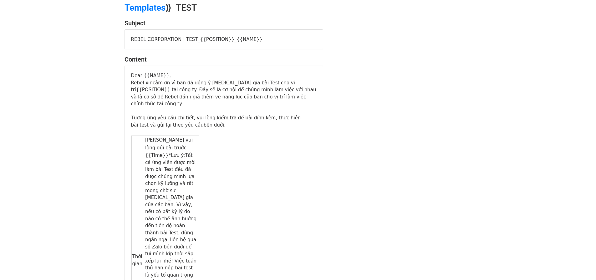
scroll to position [63, 0]
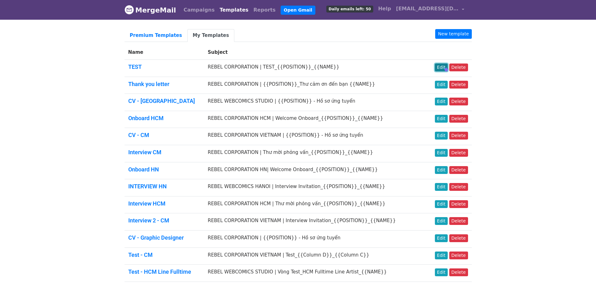
click at [444, 67] on link "Edit" at bounding box center [441, 67] width 13 height 8
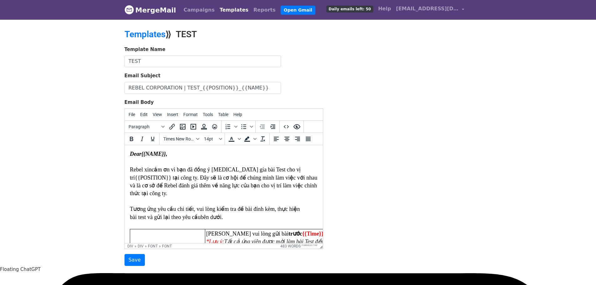
drag, startPoint x: 216, startPoint y: 242, endPoint x: 315, endPoint y: 391, distance: 178.2
click at [186, 210] on font "Tương ứng yêu cầu chi tiết, vui lòng kiểm tra đề bài đính kèm, thực hiện bài te…" at bounding box center [214, 213] width 170 height 14
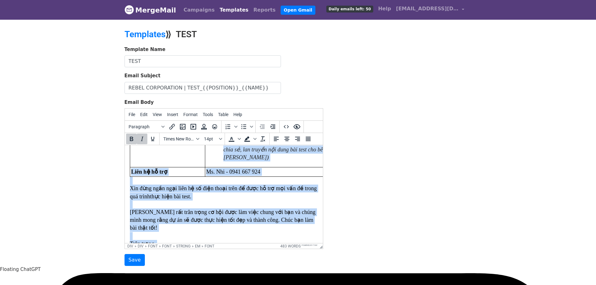
scroll to position [307, 0]
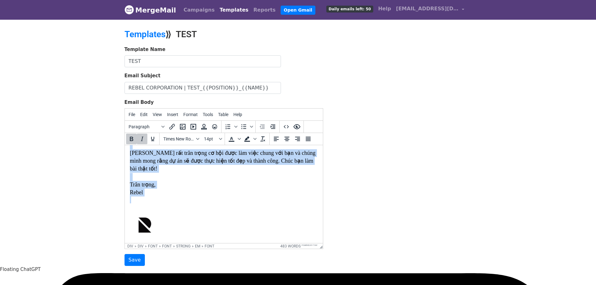
drag, startPoint x: 131, startPoint y: 153, endPoint x: 149, endPoint y: 182, distance: 33.8
click at [149, 182] on body "​ Dear {{NAME}} , [PERSON_NAME] xin cảm ơn vì bạn đã đồng ý [MEDICAL_DATA] gia …" at bounding box center [223, 46] width 188 height 407
copy div "lor {{IPSU}} , Dolor sit ame co ad eli se doei t inci utl etd Magn ali en adm {…"
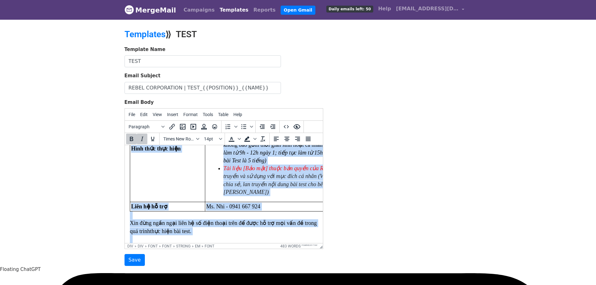
click at [238, 179] on font "ghiêm cấm lan truyền và sử dụng với mục đích cá nhân (VD: sử dụng vào trong por…" at bounding box center [321, 180] width 196 height 30
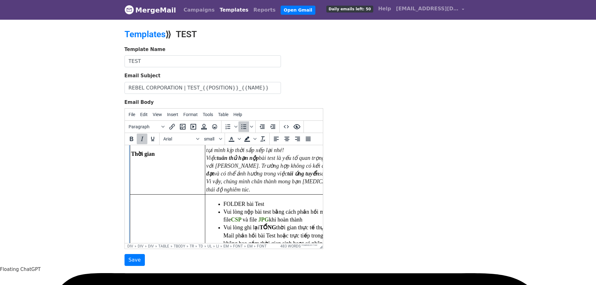
scroll to position [89, 0]
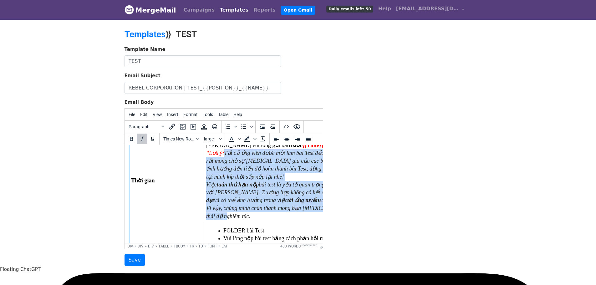
drag, startPoint x: 220, startPoint y: 215, endPoint x: 224, endPoint y: 156, distance: 59.3
click at [224, 156] on td "[PERSON_NAME] vui lòng gửi bài trước ​ {{Time}} *[PERSON_NAME] ý: Tất cả ứng vi…" at bounding box center [316, 180] width 223 height 80
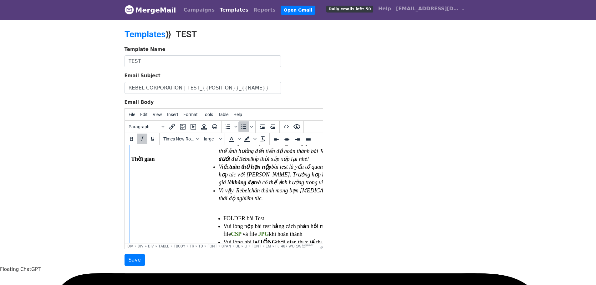
scroll to position [245, 0]
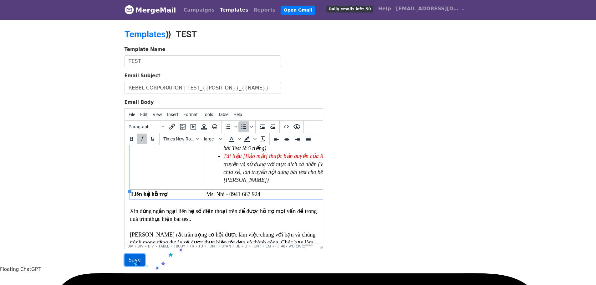
click at [134, 261] on input "Save" at bounding box center [134, 260] width 20 height 12
